Goal: Information Seeking & Learning: Check status

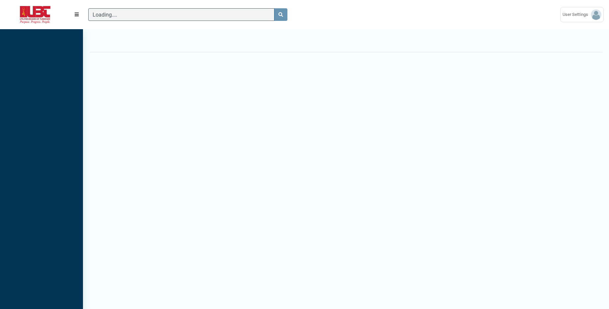
scroll to position [3, 0]
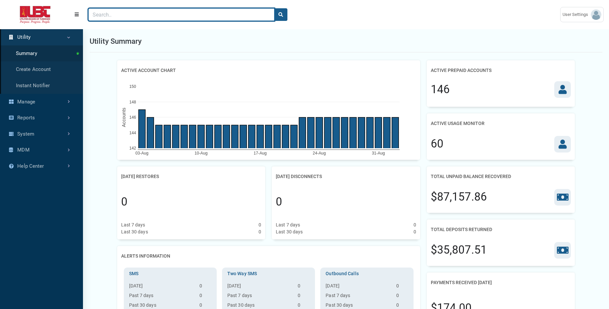
click at [210, 14] on input "Search" at bounding box center [181, 14] width 186 height 13
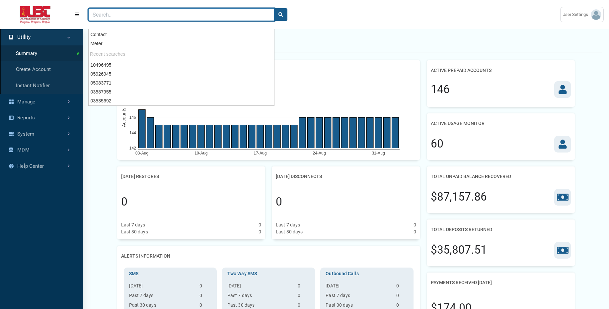
paste input "02491506"
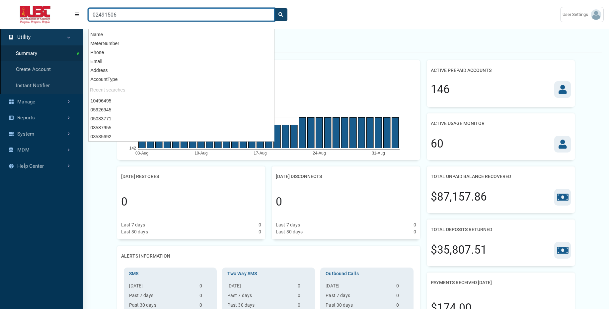
type input "02491506"
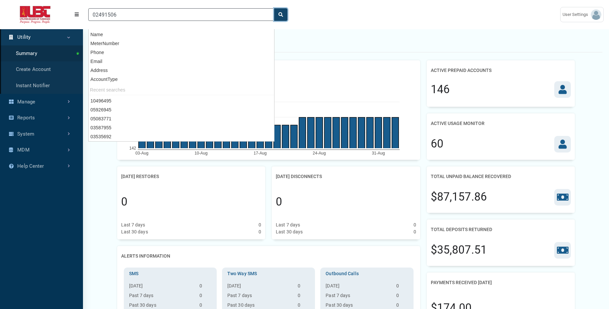
click at [282, 16] on icon "search" at bounding box center [280, 14] width 5 height 5
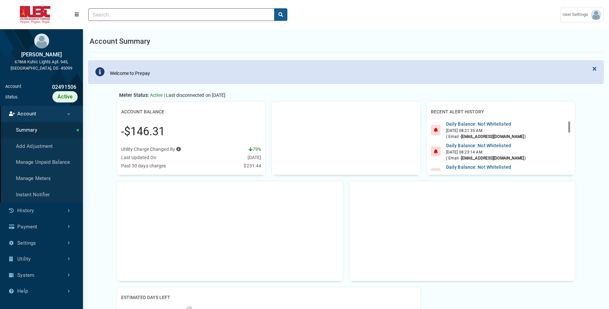
scroll to position [3, 0]
click at [31, 209] on link "History" at bounding box center [41, 211] width 83 height 16
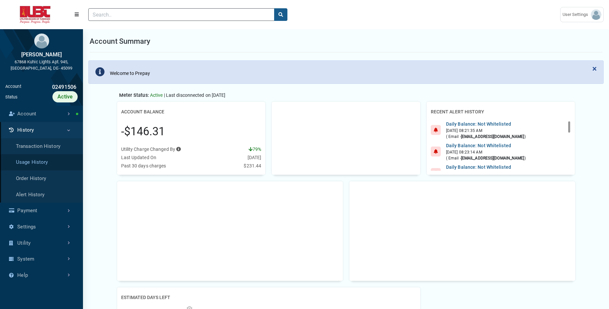
click at [52, 161] on link "Usage History" at bounding box center [41, 162] width 83 height 16
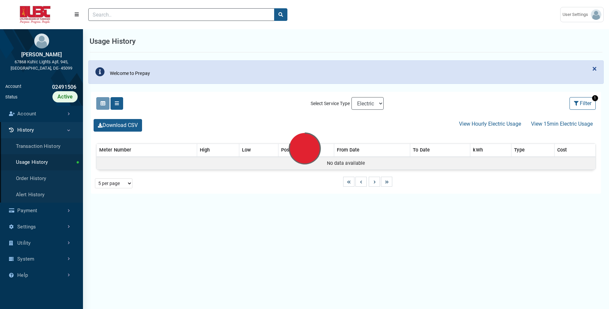
select select "25 per page"
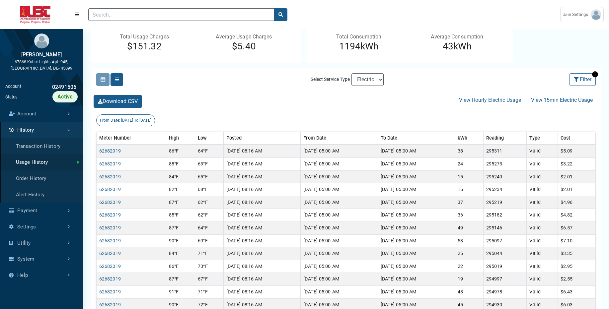
scroll to position [93, 0]
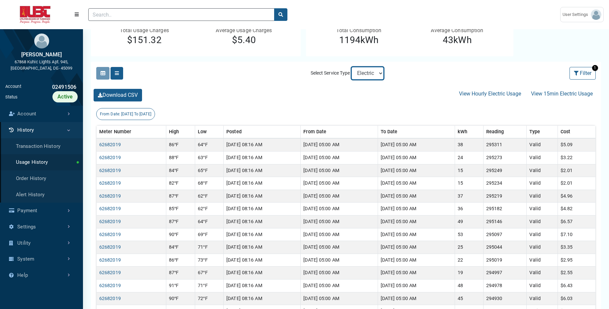
select select "Sewer"
click at [351, 67] on select "Electric Sewer" at bounding box center [367, 73] width 32 height 13
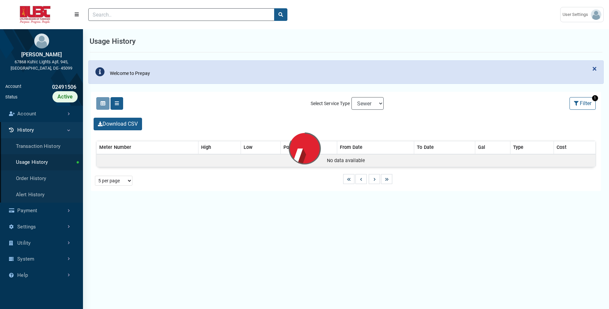
select select "25 per page"
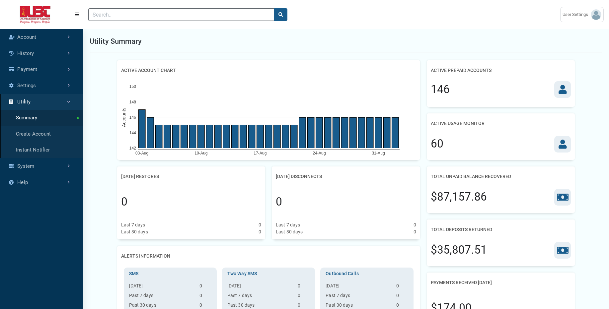
scroll to position [3, 0]
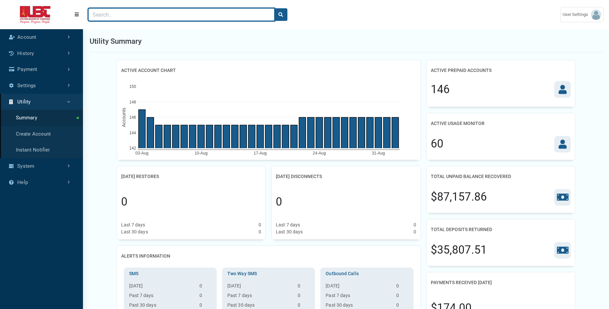
click at [207, 21] on input "Search" at bounding box center [181, 14] width 186 height 13
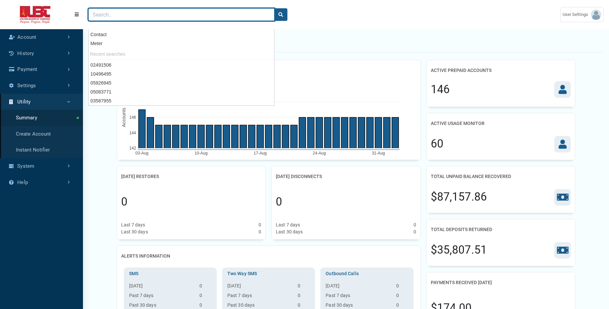
paste input "03535692"
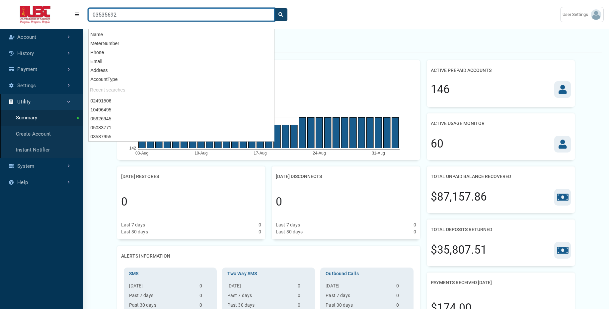
type input "03535692"
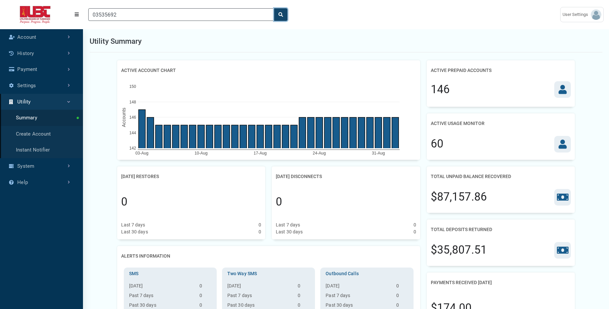
click at [286, 14] on button "search" at bounding box center [280, 14] width 13 height 13
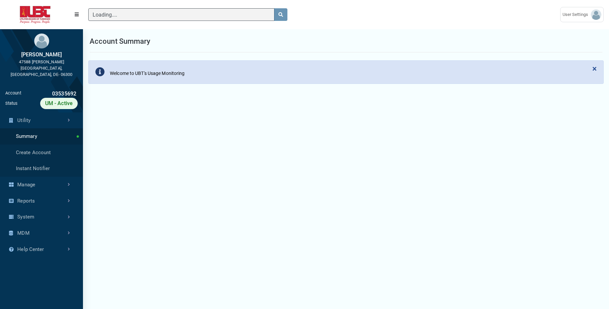
scroll to position [208, 83]
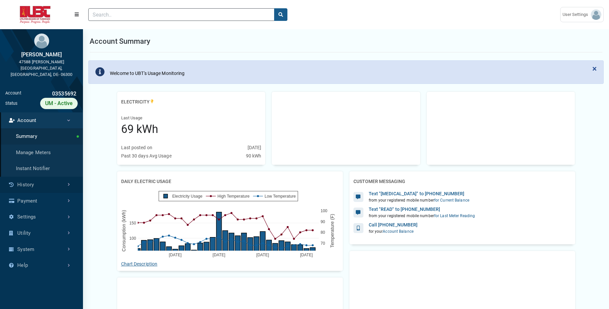
click at [47, 180] on link "History" at bounding box center [41, 185] width 83 height 16
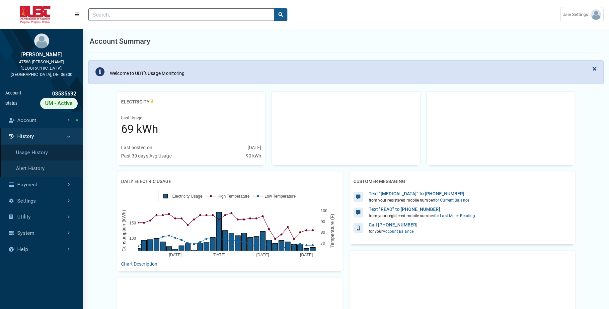
click at [52, 148] on link "Usage History" at bounding box center [41, 153] width 83 height 16
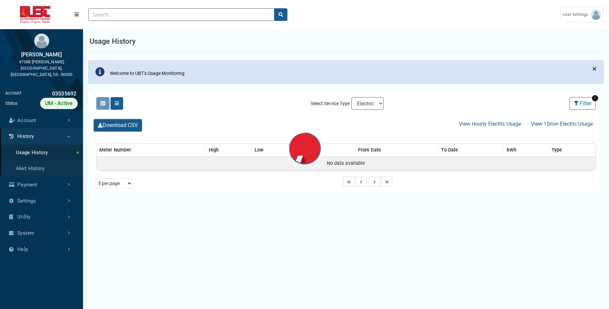
select select "25 per page"
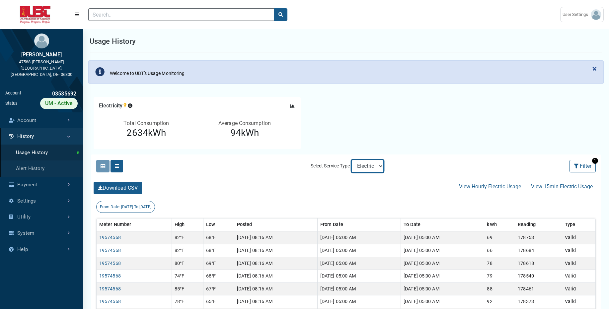
drag, startPoint x: 379, startPoint y: 166, endPoint x: 384, endPoint y: 136, distance: 30.4
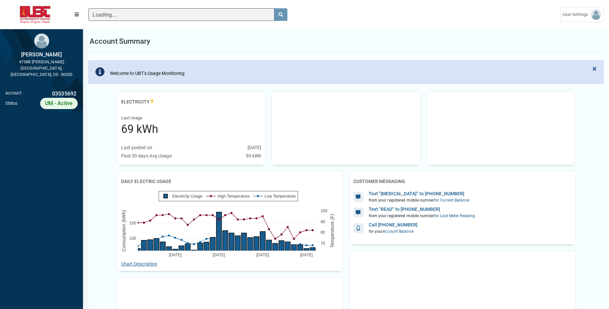
scroll to position [3, 0]
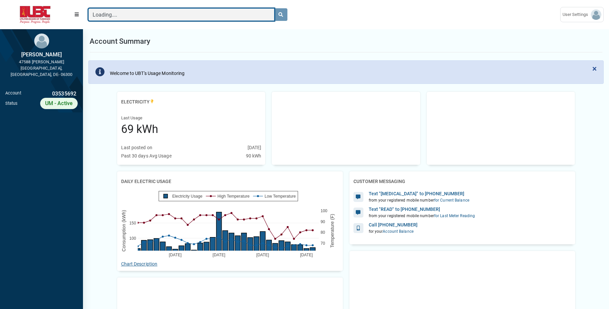
click at [113, 14] on input "Loading...." at bounding box center [181, 14] width 186 height 13
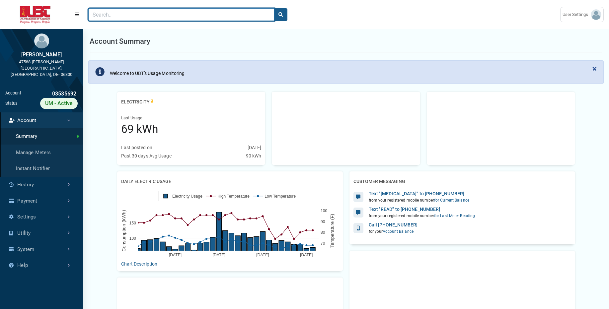
paste input "03587955"
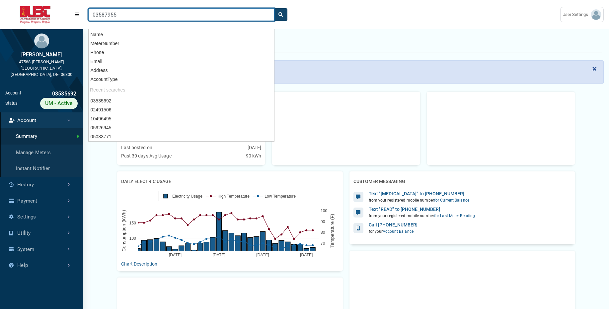
type input "03587955"
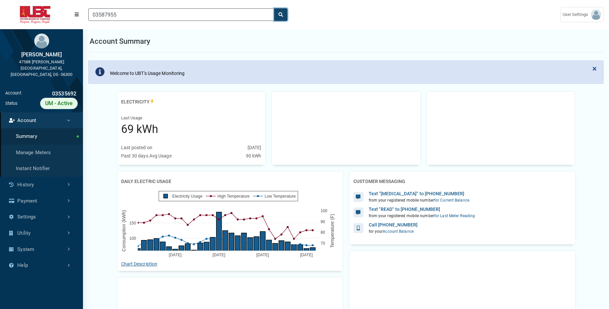
click at [277, 14] on button "search" at bounding box center [280, 14] width 13 height 13
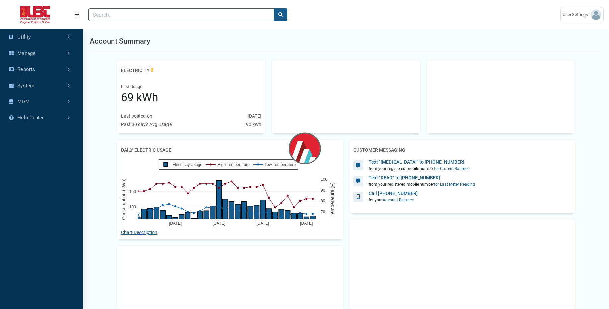
scroll to position [285, 83]
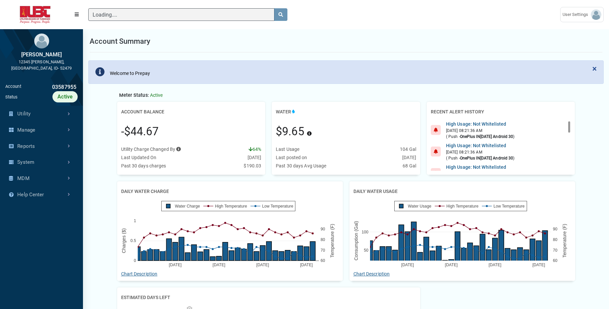
scroll to position [3, 0]
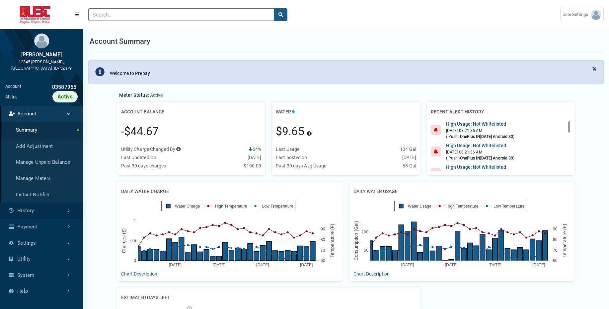
drag, startPoint x: 53, startPoint y: 208, endPoint x: 47, endPoint y: 205, distance: 6.5
click at [47, 205] on link "History" at bounding box center [41, 211] width 83 height 16
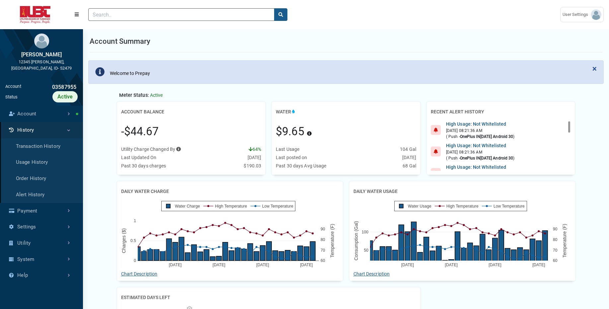
click at [47, 205] on ul "Account Summary Add Adjustment Manage Unpaid Balance Manage Meters Instant Noti…" at bounding box center [41, 194] width 83 height 177
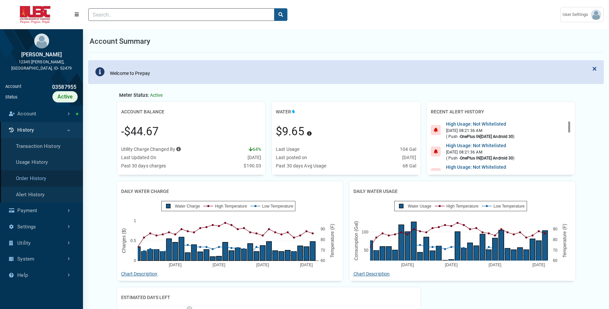
click at [47, 171] on link "Order History" at bounding box center [41, 179] width 83 height 16
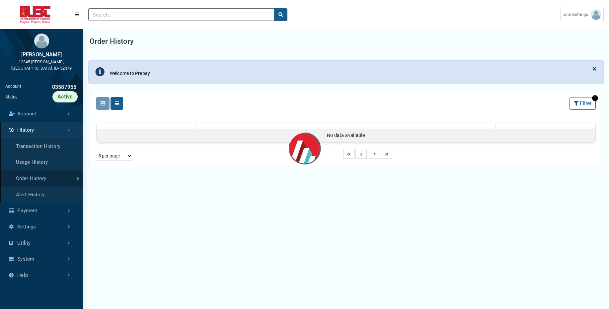
select select "25 per page"
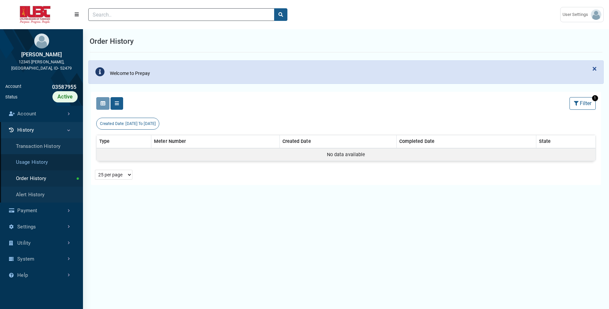
click at [71, 154] on link "Usage History" at bounding box center [41, 162] width 83 height 16
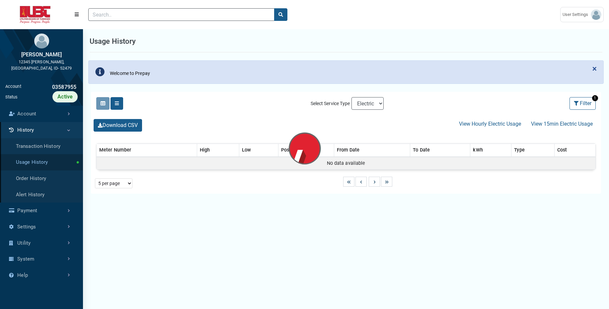
select select "25 per page"
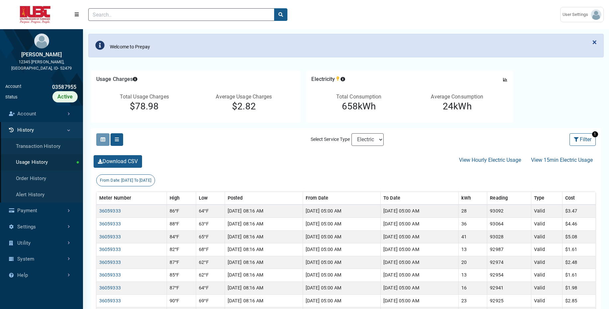
scroll to position [40, 0]
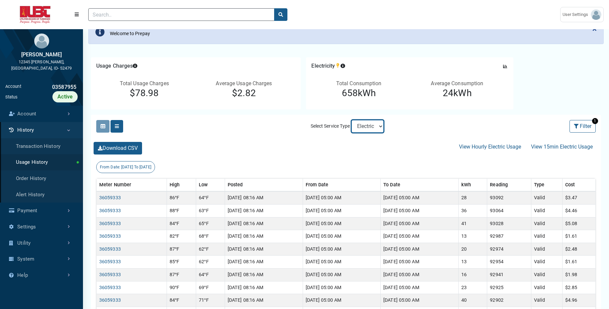
select select "Sewer"
click at [351, 120] on select "Electric Sewer Water" at bounding box center [367, 126] width 32 height 13
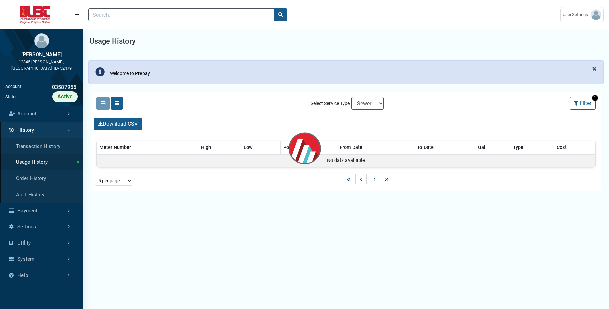
select select "25 per page"
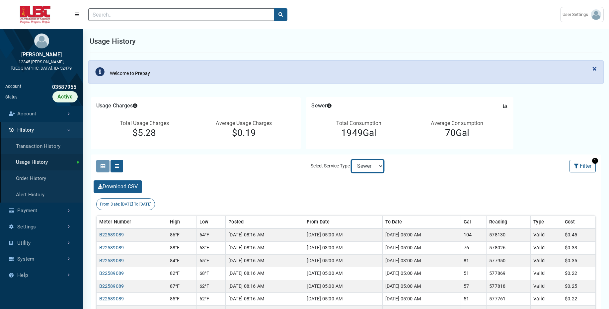
select select "Water"
click at [351, 160] on select "Electric Sewer Water" at bounding box center [367, 166] width 32 height 13
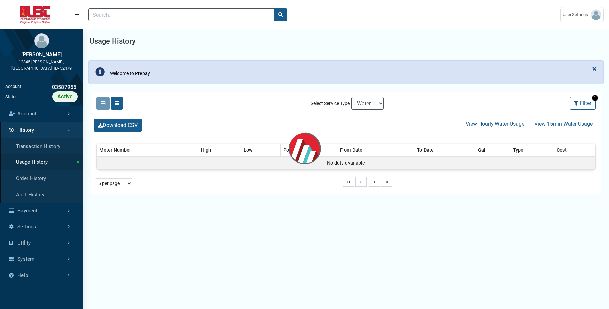
select select "25 per page"
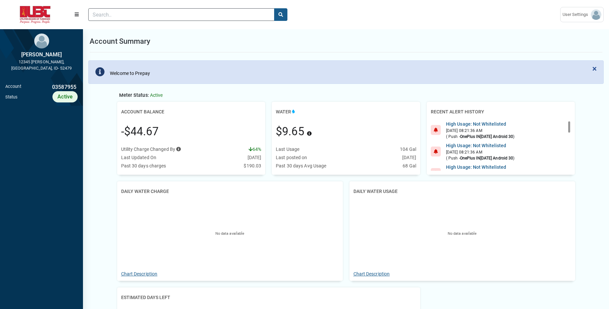
scroll to position [3, 0]
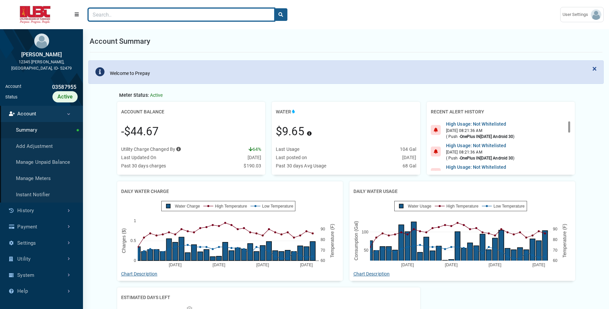
click at [243, 14] on input "Search" at bounding box center [181, 14] width 186 height 13
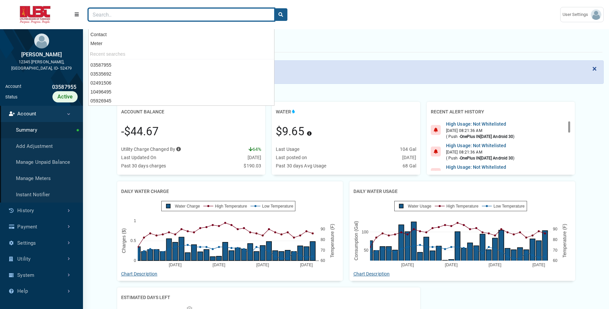
paste input "05083771"
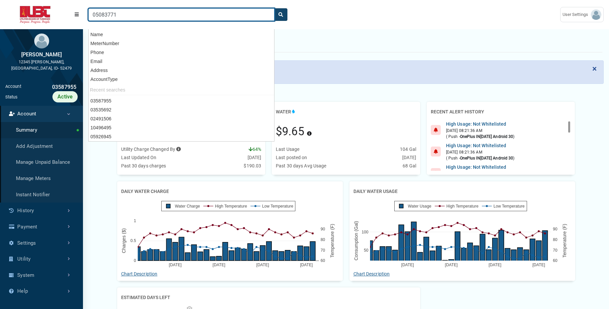
type input "05083771"
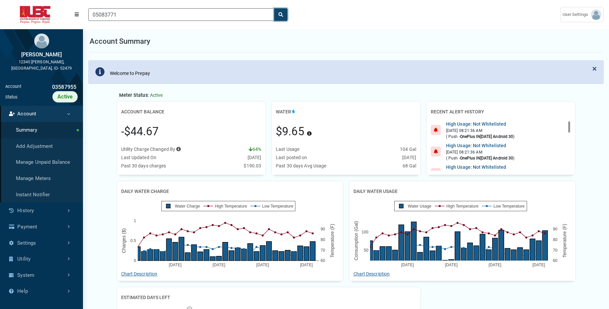
click at [284, 18] on button "search" at bounding box center [280, 14] width 13 height 13
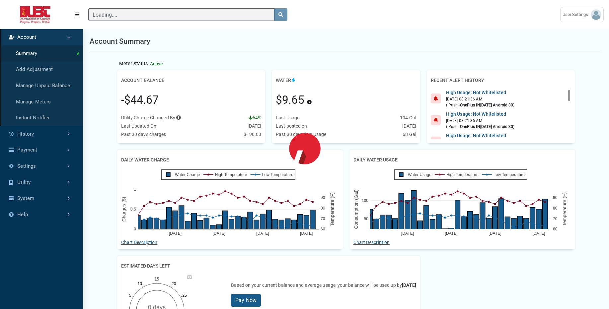
scroll to position [285, 83]
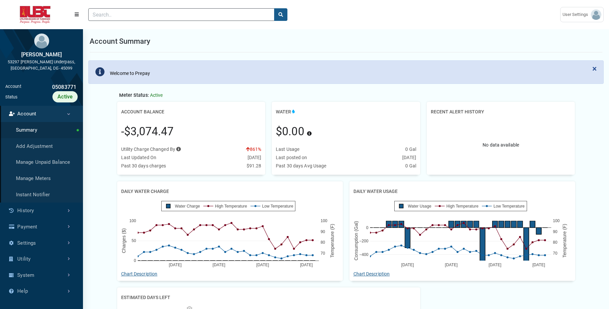
scroll to position [208, 83]
click at [42, 178] on link "Manage Meters" at bounding box center [41, 179] width 83 height 16
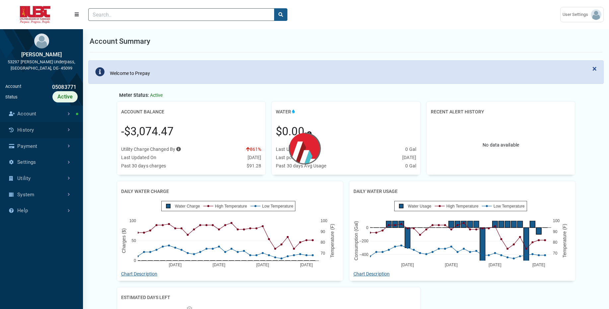
click at [44, 131] on link "History" at bounding box center [41, 130] width 83 height 16
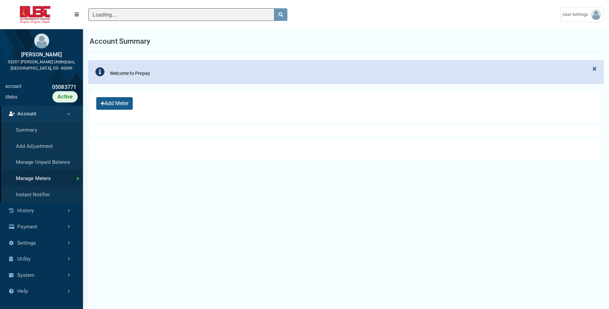
click at [37, 162] on link "Manage Unpaid Balance" at bounding box center [41, 162] width 83 height 16
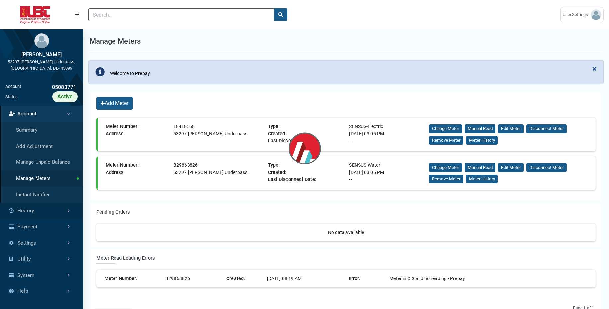
click at [34, 209] on link "History" at bounding box center [41, 211] width 83 height 16
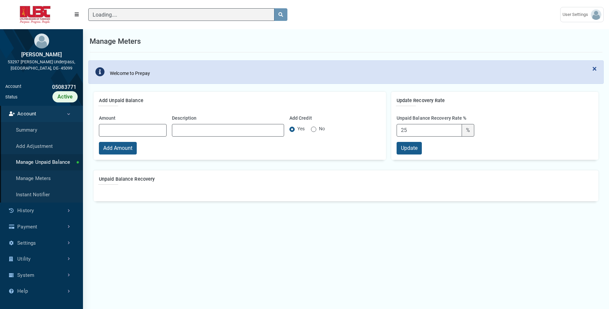
click at [45, 160] on link "Manage Unpaid Balance" at bounding box center [41, 162] width 83 height 16
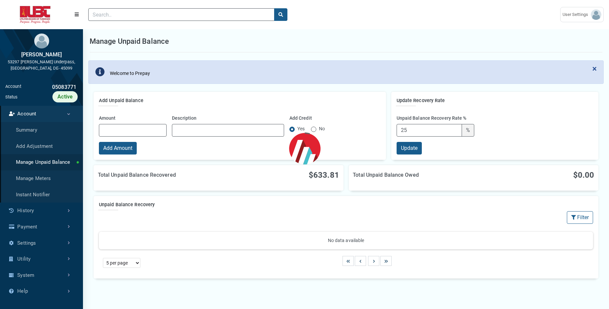
select select "25 per page"
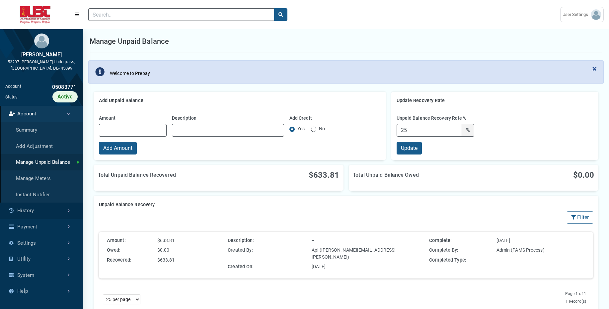
click at [60, 214] on link "History" at bounding box center [41, 211] width 83 height 16
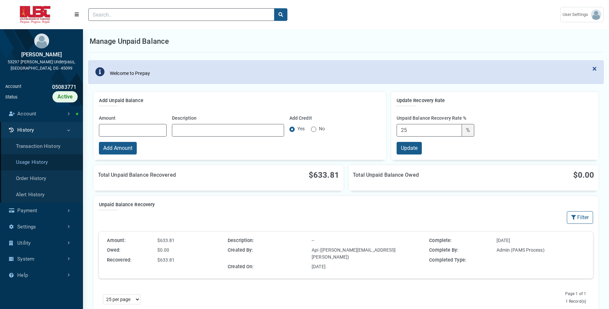
click at [54, 164] on link "Usage History" at bounding box center [41, 162] width 83 height 16
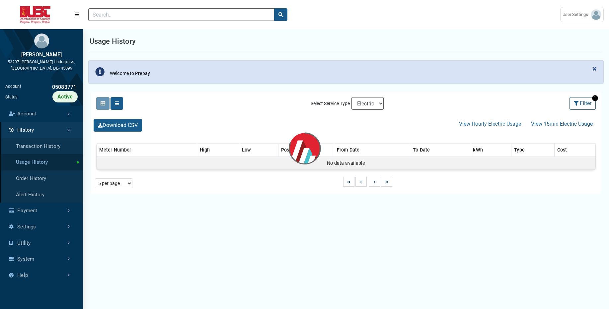
select select "25 per page"
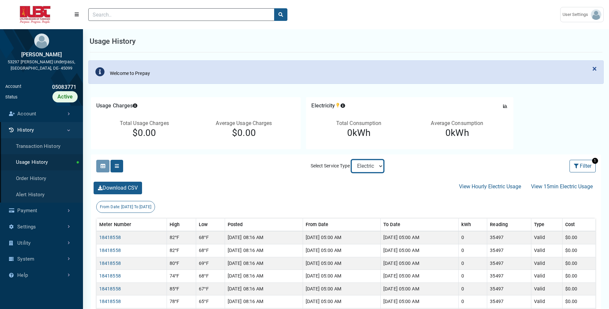
select select "Sewer"
click at [351, 160] on select "Electric Sewer Water" at bounding box center [367, 166] width 32 height 13
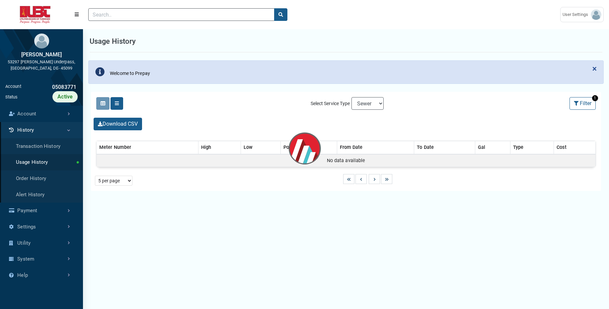
select select "25 per page"
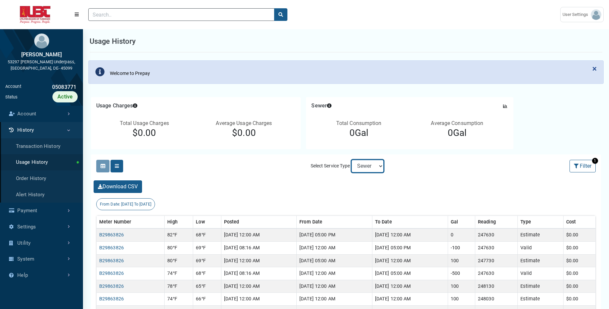
select select "Water"
click at [351, 160] on select "Electric Sewer Water" at bounding box center [367, 166] width 32 height 13
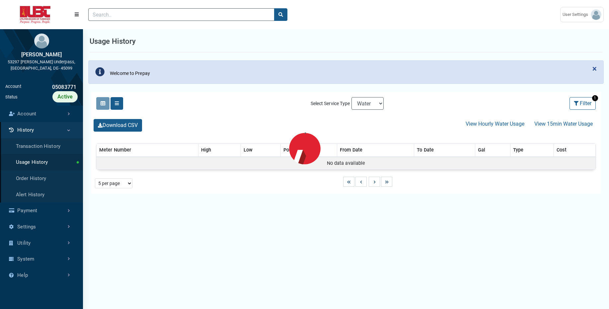
select select "25 per page"
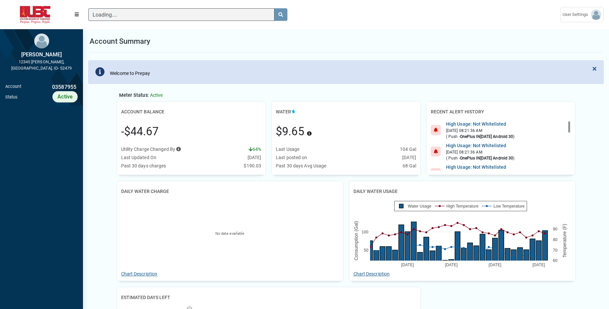
scroll to position [3, 0]
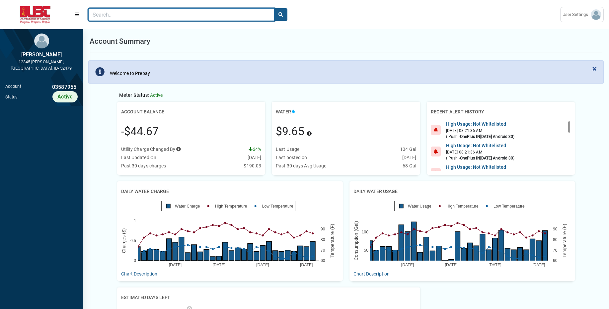
click at [244, 21] on input "Search" at bounding box center [181, 14] width 186 height 13
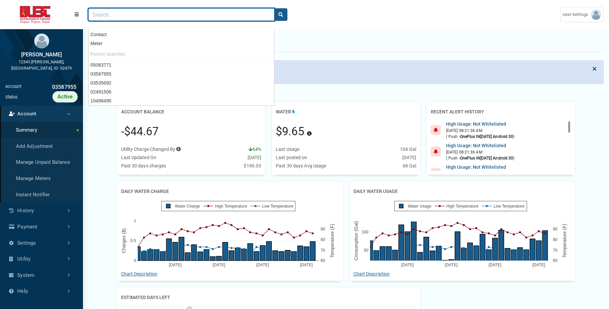
paste input "05926945"
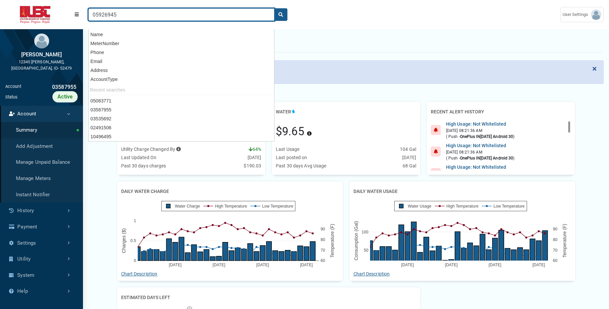
type input "05926945"
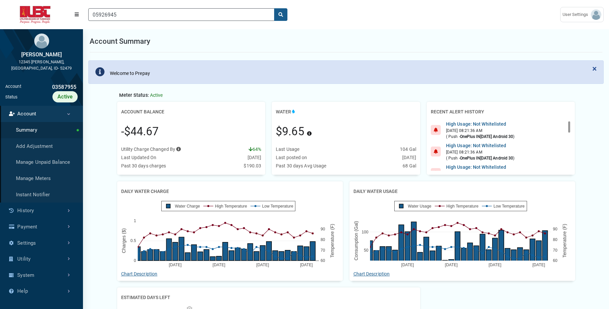
click at [288, 17] on div "05926945" at bounding box center [188, 14] width 202 height 13
click at [281, 15] on icon "search" at bounding box center [280, 14] width 5 height 5
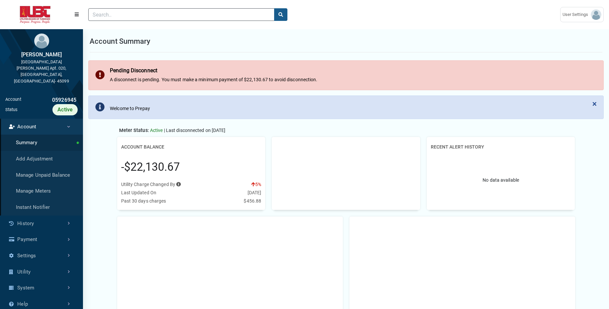
scroll to position [2, 0]
click at [45, 216] on link "History" at bounding box center [41, 224] width 83 height 16
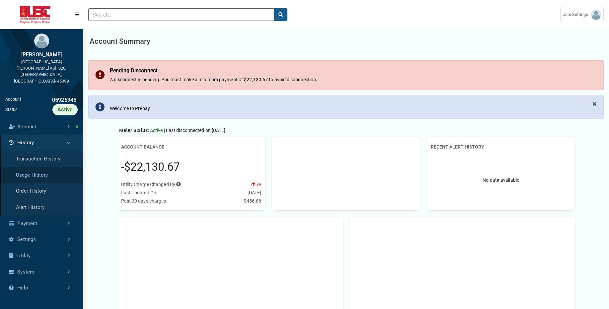
click at [61, 167] on link "Usage History" at bounding box center [41, 175] width 83 height 16
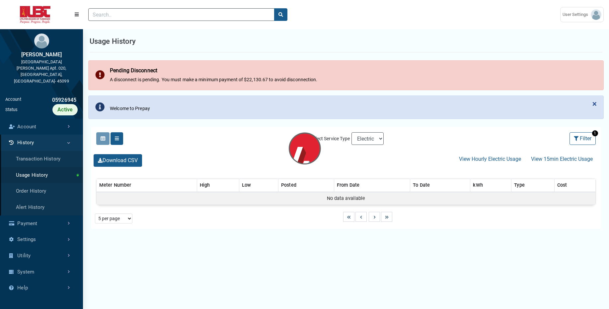
select select "25 per page"
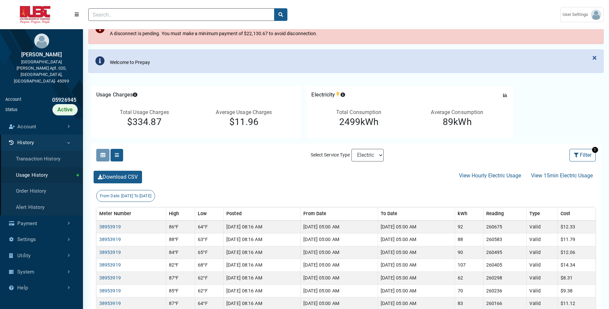
scroll to position [57, 0]
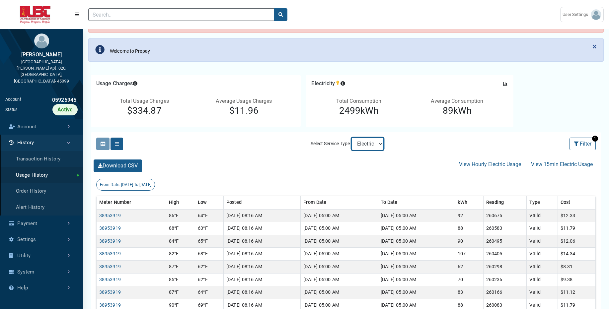
select select "Sewer"
click at [351, 138] on select "Electric Sewer" at bounding box center [367, 144] width 32 height 13
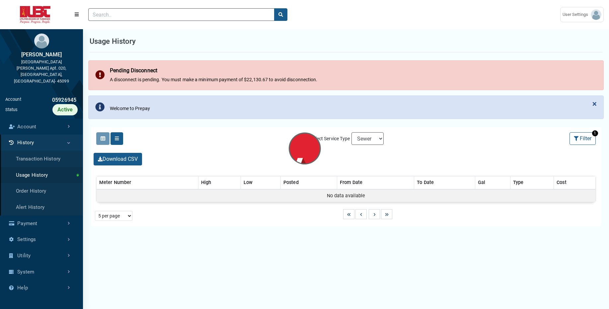
select select "25 per page"
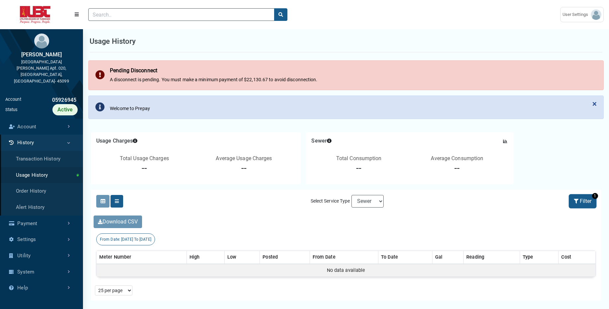
click at [587, 203] on button "Filter" at bounding box center [582, 201] width 26 height 13
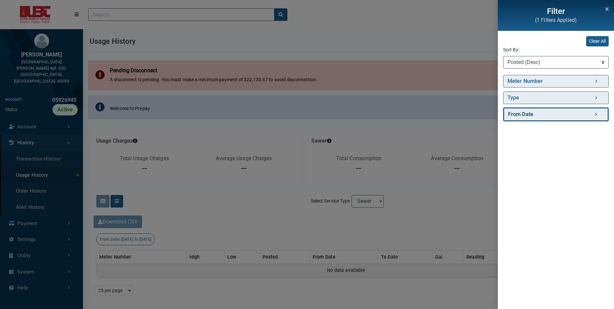
click at [549, 119] on link "From Date" at bounding box center [555, 114] width 105 height 14
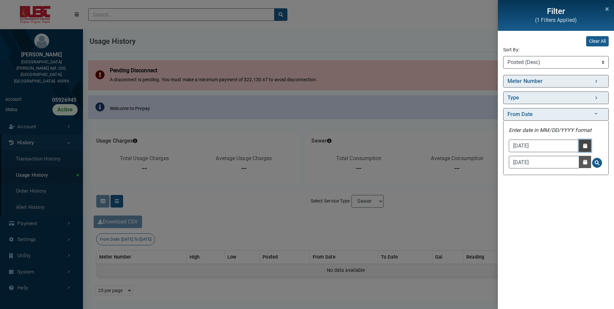
click at [580, 149] on button "Date Picker - Activate to access the date picker" at bounding box center [585, 146] width 12 height 12
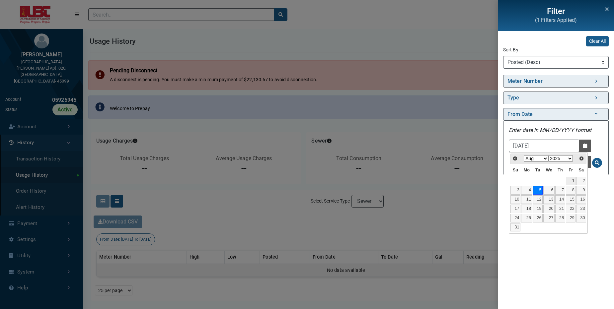
click at [571, 180] on link "1" at bounding box center [571, 181] width 10 height 9
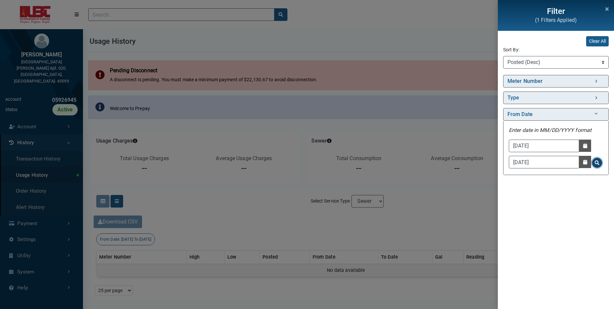
click at [594, 163] on span "Search for From Date - Clicking on this button will update the content on the p…" at bounding box center [596, 163] width 5 height 5
click at [579, 143] on button "Date Picker - Activate to access the date picker" at bounding box center [585, 146] width 12 height 12
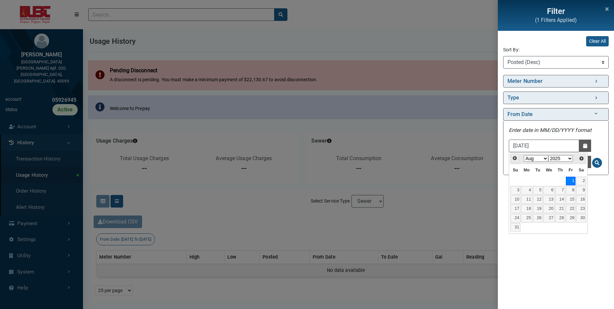
click at [516, 159] on span "Prev" at bounding box center [514, 158] width 5 height 5
click at [537, 182] on link "1" at bounding box center [538, 181] width 10 height 9
type input "07/01/2025"
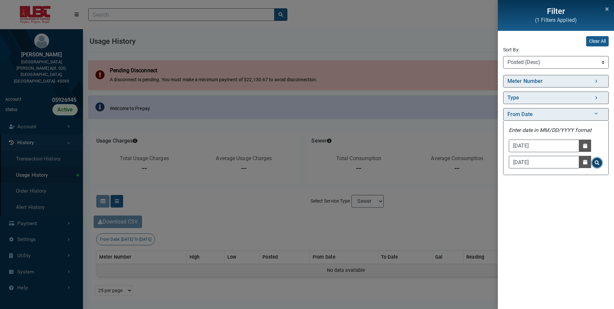
click at [597, 164] on span "Search for From Date - Clicking on this button will update the content on the p…" at bounding box center [596, 163] width 5 height 5
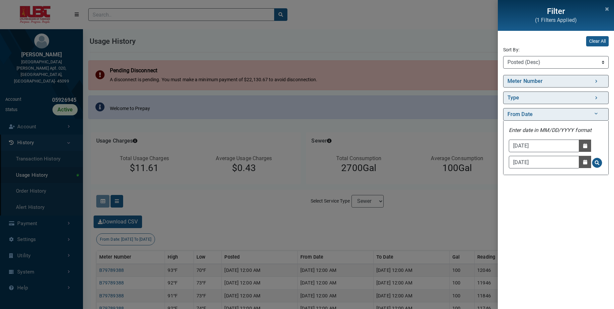
click at [465, 185] on div "Filter (1 Filters Applied) Clear All Sort By: Sort By Meter Number (Asc) Meter …" at bounding box center [307, 154] width 614 height 309
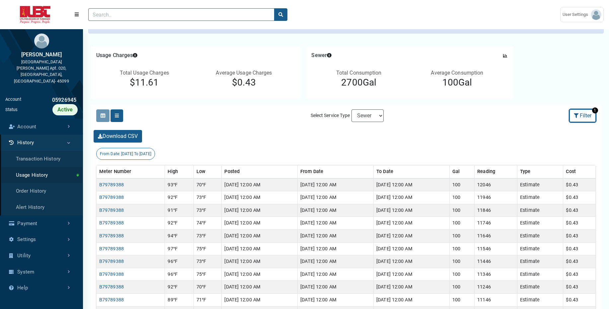
scroll to position [93, 0]
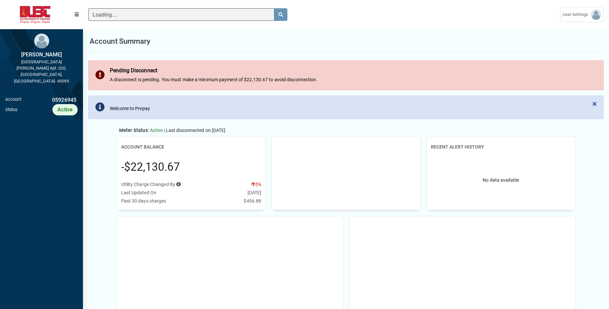
scroll to position [3, 0]
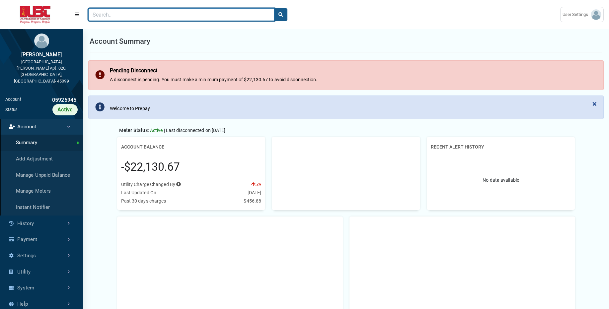
click at [146, 14] on input "Search" at bounding box center [181, 14] width 186 height 13
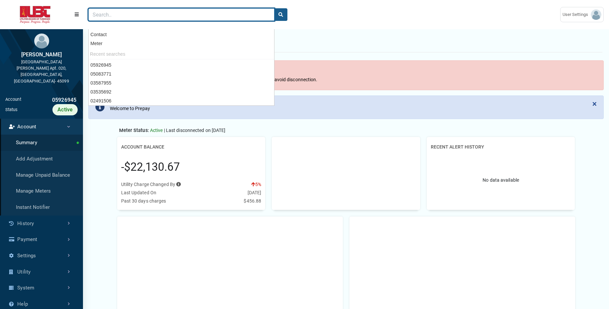
paste input "10496495"
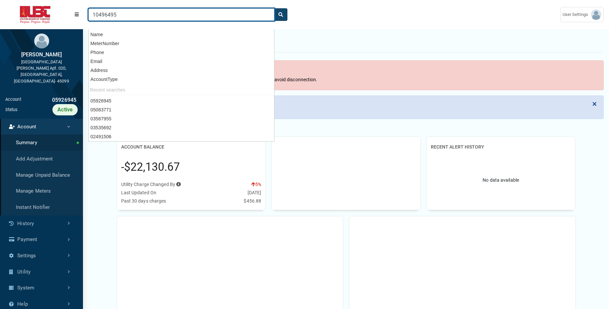
type input "10496495"
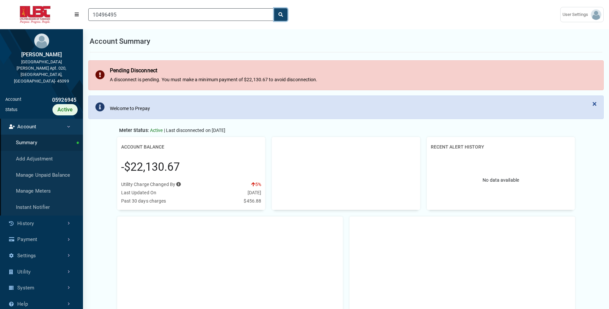
click at [280, 16] on icon "search" at bounding box center [280, 14] width 5 height 5
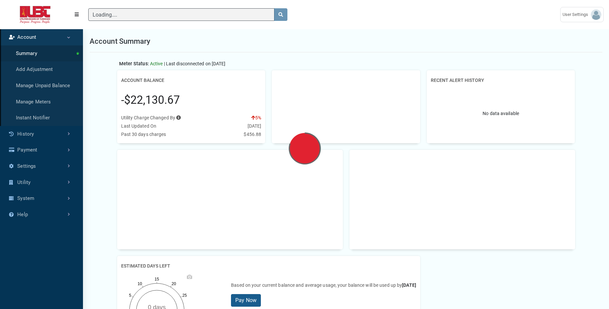
scroll to position [285, 83]
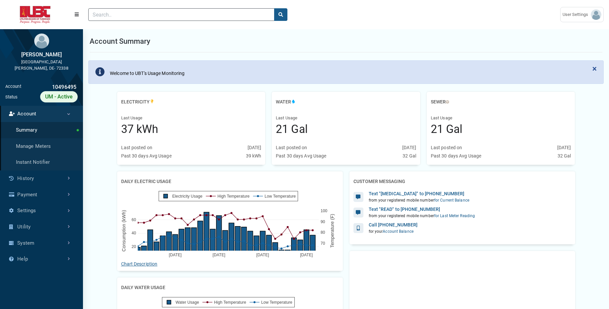
scroll to position [208, 83]
click at [40, 181] on link "History" at bounding box center [41, 179] width 83 height 16
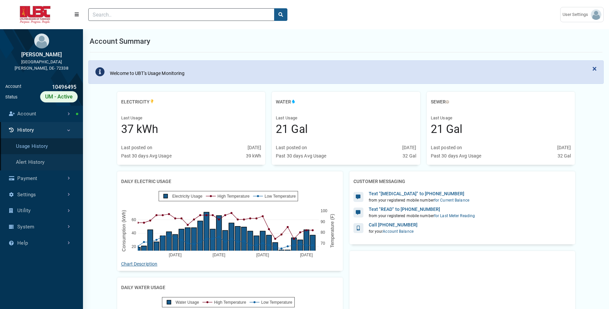
click at [47, 147] on link "Usage History" at bounding box center [41, 146] width 83 height 16
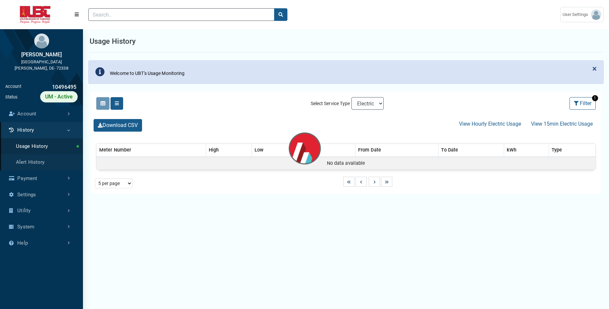
select select "25 per page"
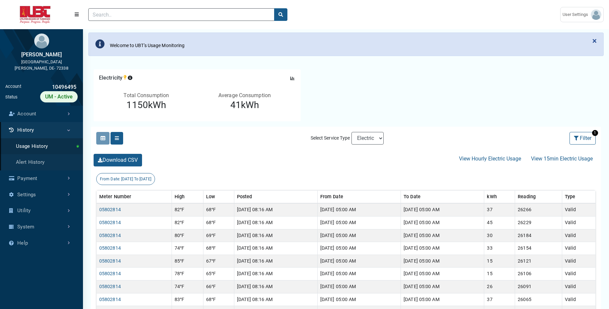
scroll to position [40, 0]
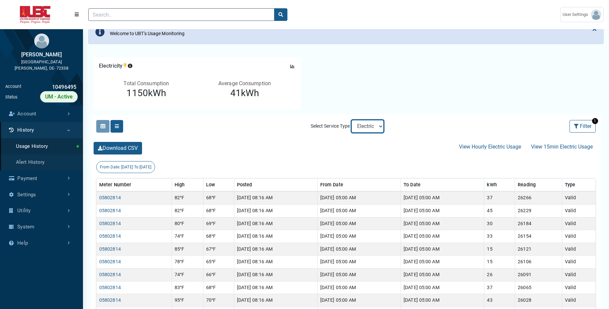
select select "Sewer"
click at [351, 120] on select "Electric Sewer Water" at bounding box center [367, 126] width 32 height 13
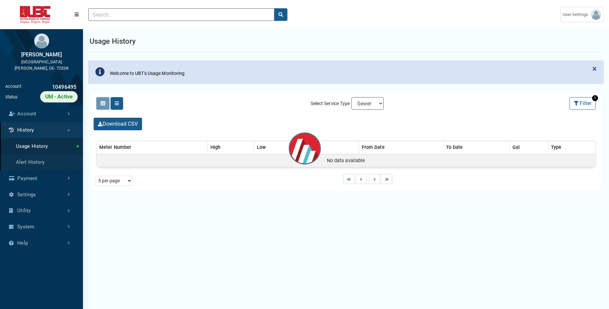
select select "25 per page"
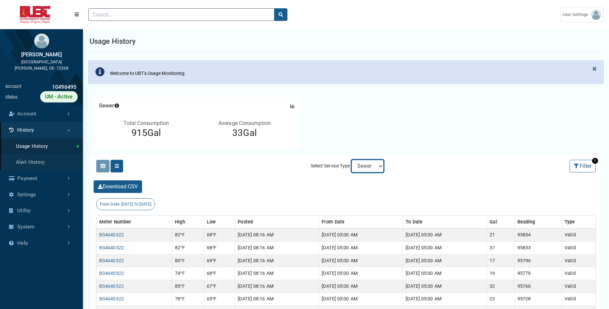
select select "Water"
click at [351, 160] on select "Electric Sewer Water" at bounding box center [367, 166] width 32 height 13
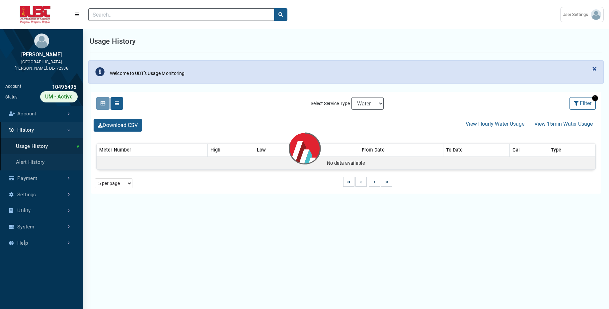
select select "25 per page"
